Goal: Task Accomplishment & Management: Complete application form

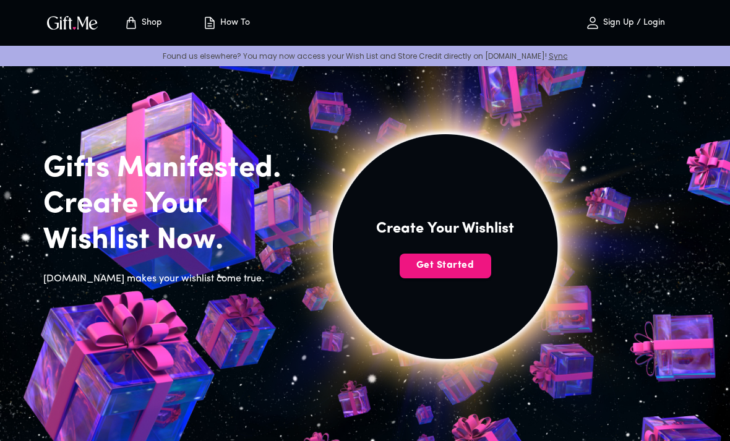
scroll to position [6, 0]
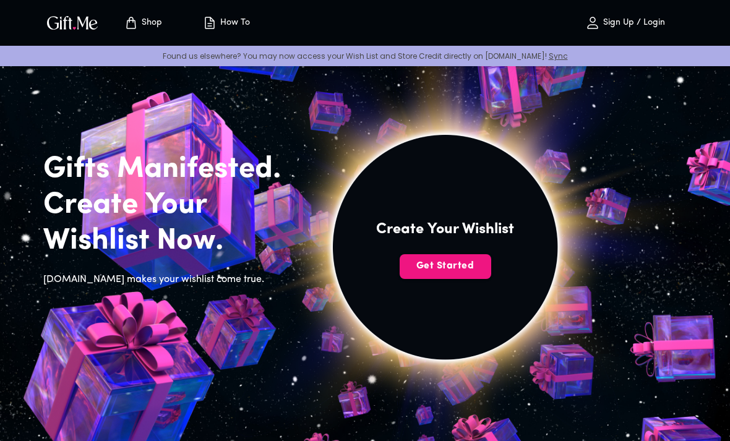
click at [470, 269] on span "Get Started" at bounding box center [446, 266] width 92 height 14
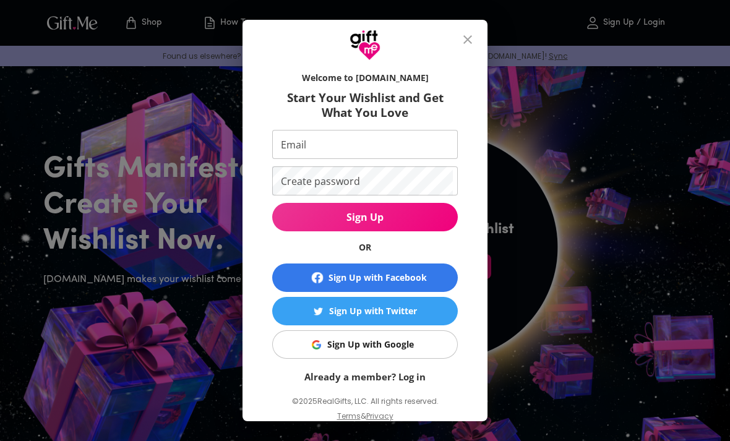
click at [525, 235] on div "Welcome to [DOMAIN_NAME] Start Your Wishlist and Get What You Love Email Email …" at bounding box center [365, 220] width 730 height 441
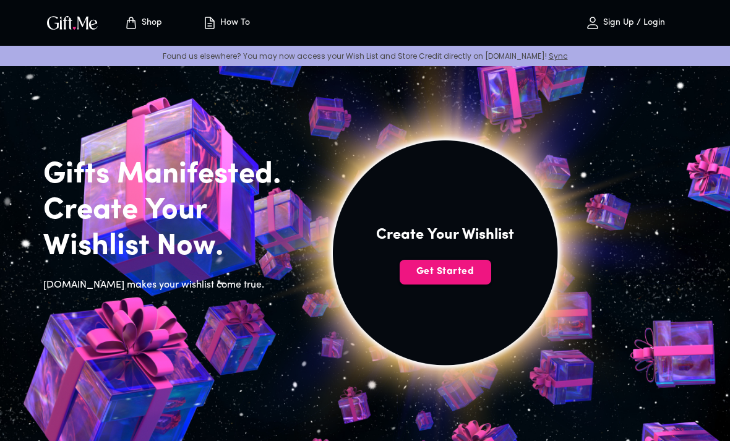
click at [656, 24] on p "Sign Up / Login" at bounding box center [632, 23] width 65 height 11
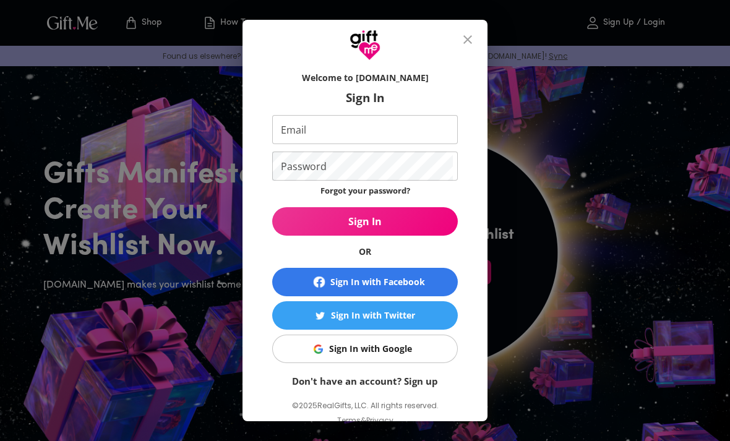
click at [434, 279] on span "Sign In with Facebook" at bounding box center [365, 282] width 176 height 15
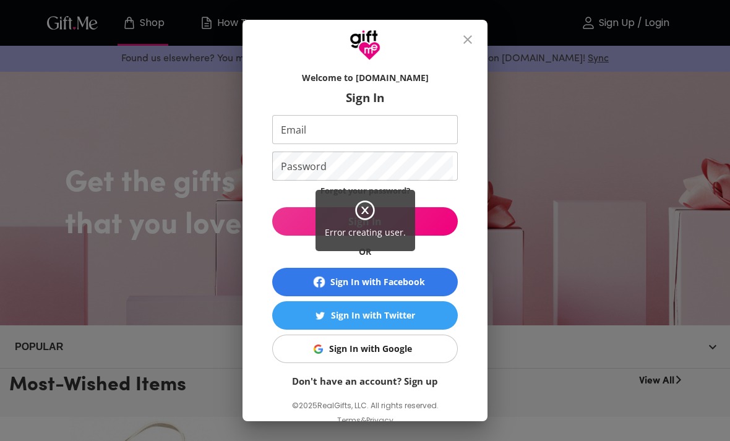
click at [470, 47] on div "Error creating user." at bounding box center [365, 220] width 730 height 441
click at [470, 43] on div "Error creating user." at bounding box center [365, 220] width 730 height 441
click at [464, 43] on div "Error creating user." at bounding box center [365, 220] width 730 height 441
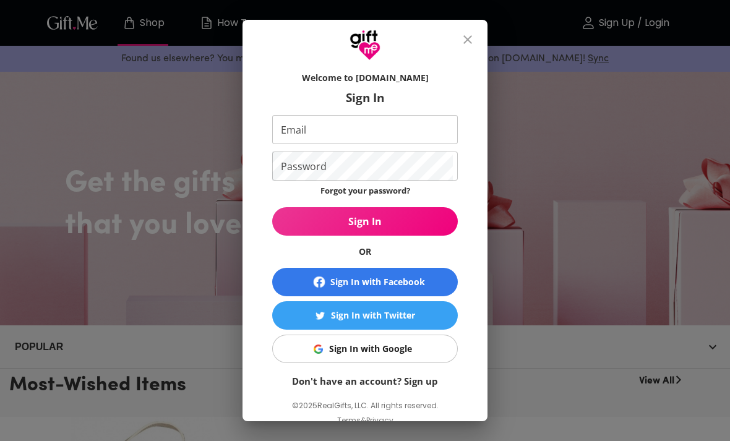
click at [468, 53] on div "Error creating user." at bounding box center [365, 220] width 730 height 441
click at [475, 40] on button "close" at bounding box center [468, 40] width 30 height 30
